Goal: Task Accomplishment & Management: Manage account settings

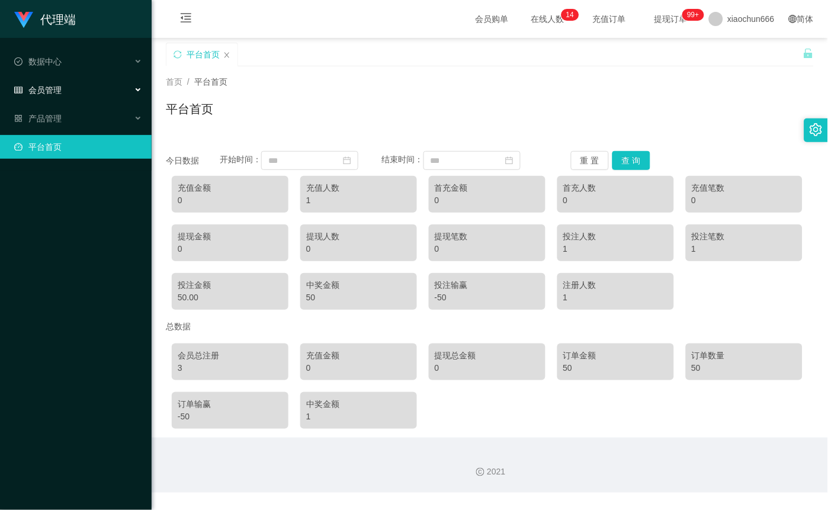
click at [78, 92] on div "会员管理" at bounding box center [76, 90] width 152 height 24
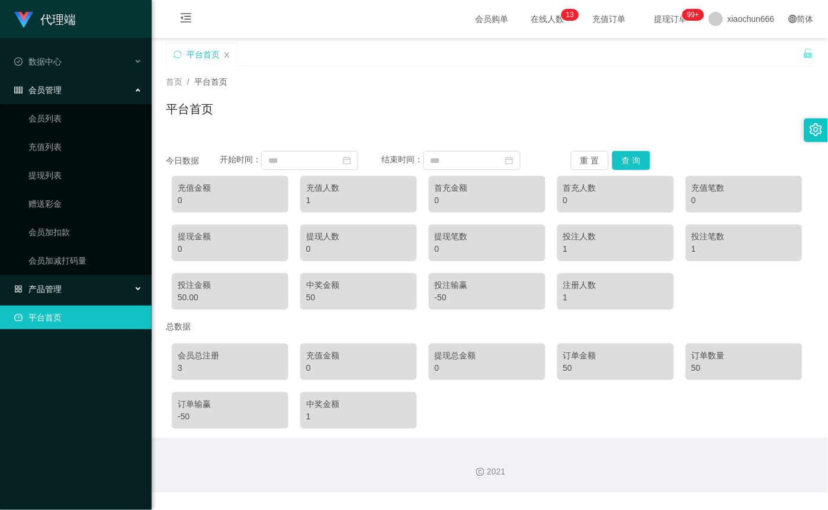
click at [86, 290] on div "产品管理" at bounding box center [76, 289] width 152 height 24
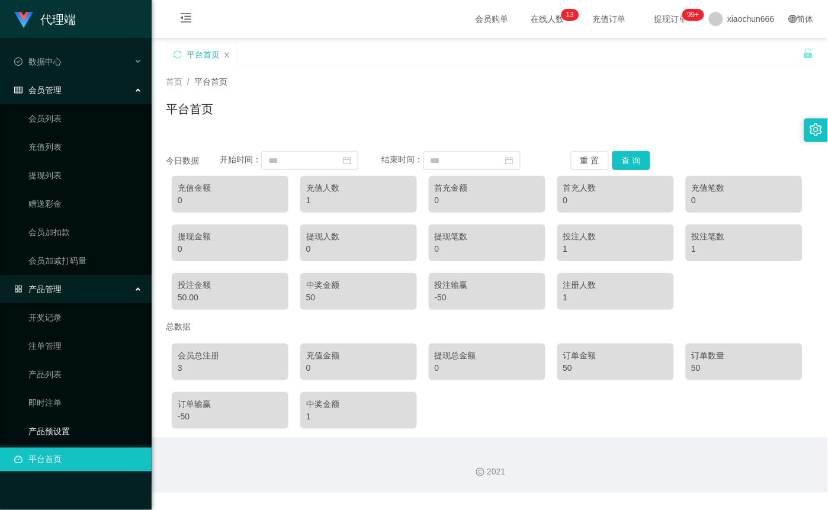
click at [83, 441] on link "产品预设置" at bounding box center [85, 431] width 114 height 24
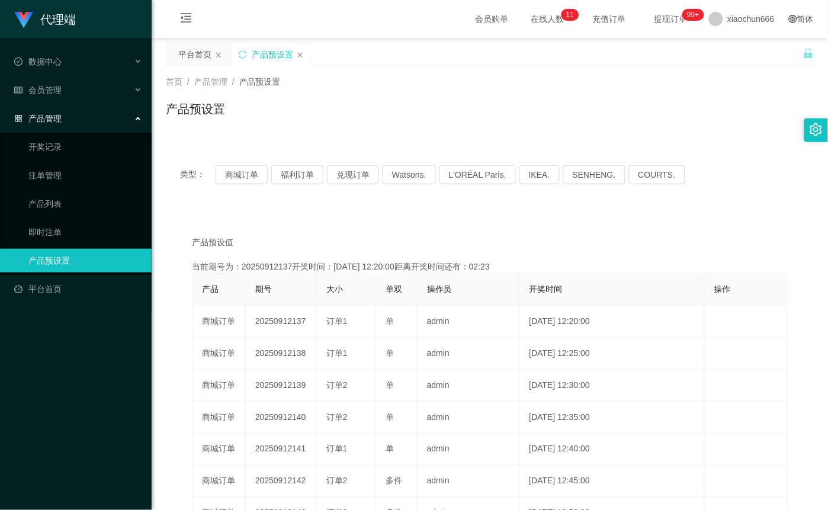
click at [228, 162] on div "类型： 商城订单 福利订单 兑现订单 Watsons. L'ORÉAL Paris. IKEA. [GEOGRAPHIC_DATA]. COURTS." at bounding box center [490, 174] width 648 height 47
click at [228, 170] on button "商城订单" at bounding box center [241, 174] width 52 height 19
click at [294, 178] on button "福利订单" at bounding box center [297, 174] width 52 height 19
click at [363, 175] on button "兑现订单" at bounding box center [353, 174] width 52 height 19
click at [247, 176] on button "商城订单" at bounding box center [241, 174] width 52 height 19
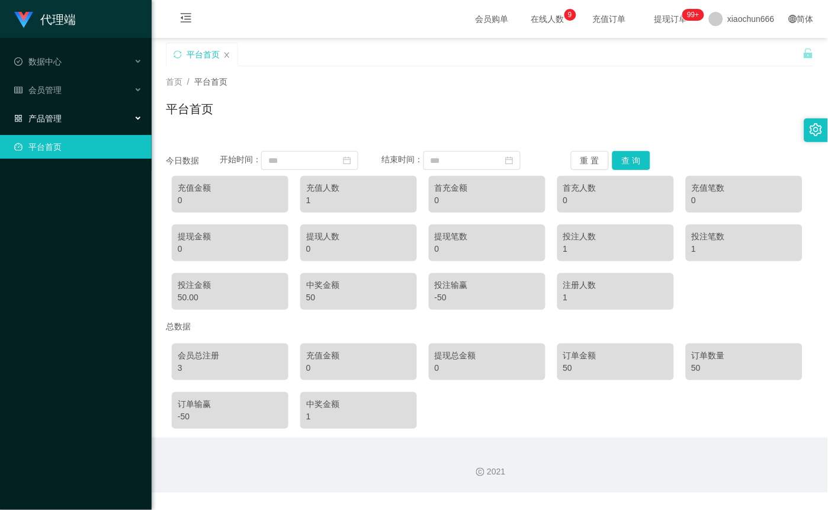
click at [85, 121] on div "产品管理" at bounding box center [76, 119] width 152 height 24
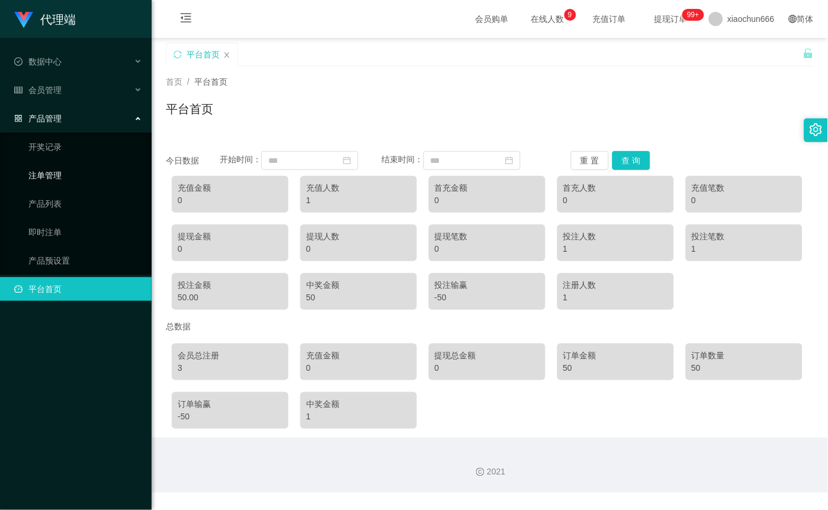
click at [60, 175] on link "注单管理" at bounding box center [85, 175] width 114 height 24
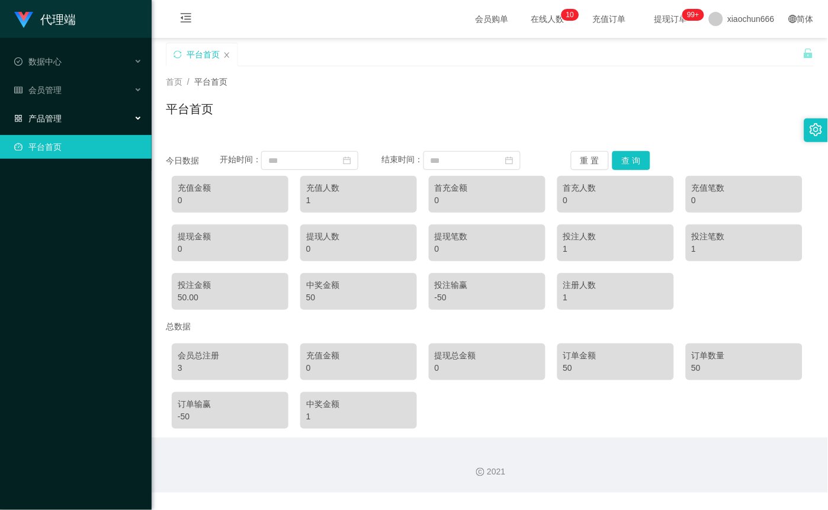
click at [57, 128] on div "产品管理" at bounding box center [76, 119] width 152 height 24
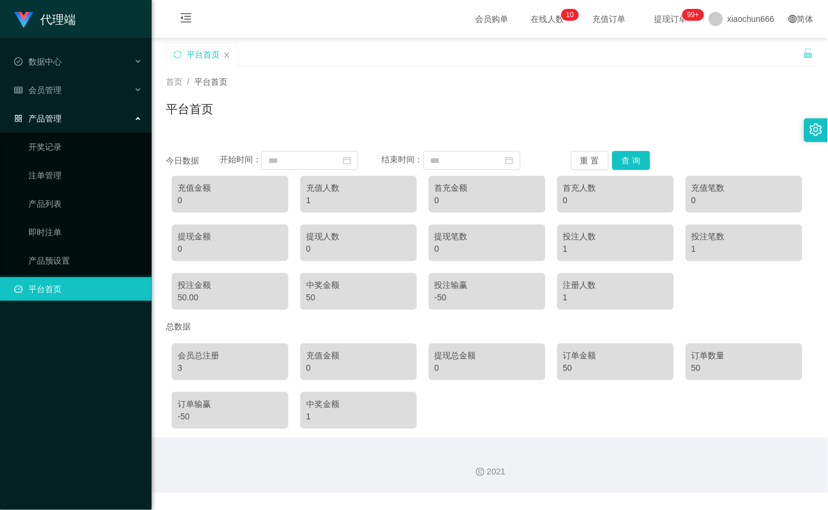
click at [66, 124] on div "产品管理" at bounding box center [76, 119] width 152 height 24
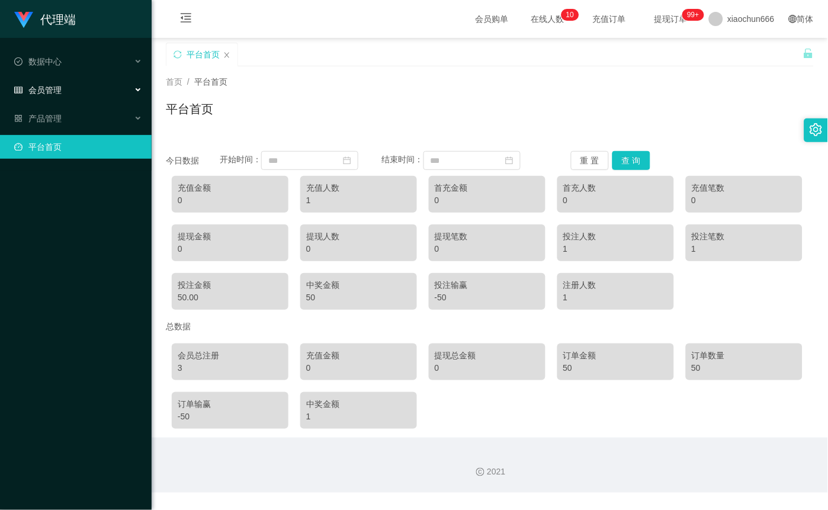
click at [62, 85] on div "会员管理" at bounding box center [76, 90] width 152 height 24
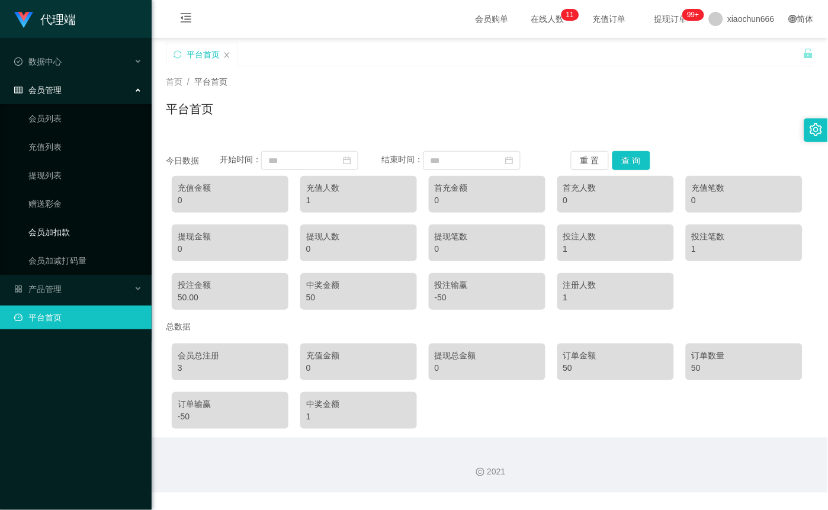
click at [86, 239] on link "会员加扣款" at bounding box center [85, 232] width 114 height 24
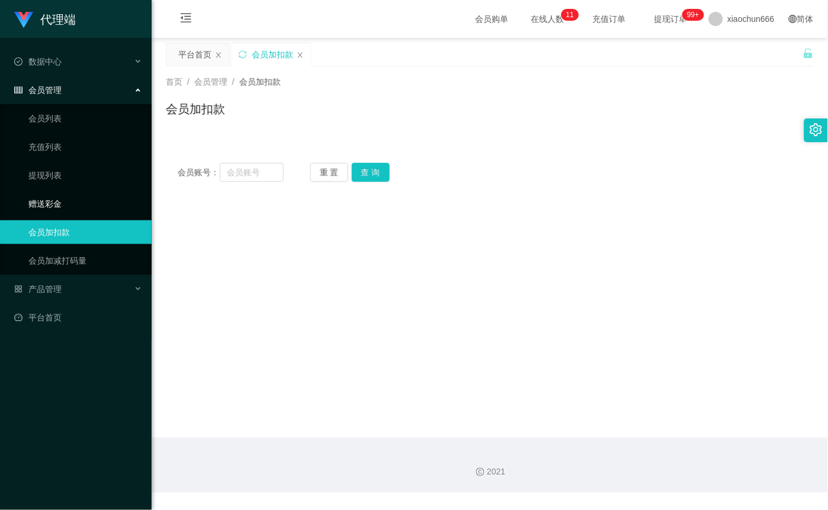
click at [69, 204] on link "赠送彩金" at bounding box center [85, 204] width 114 height 24
